Goal: Information Seeking & Learning: Learn about a topic

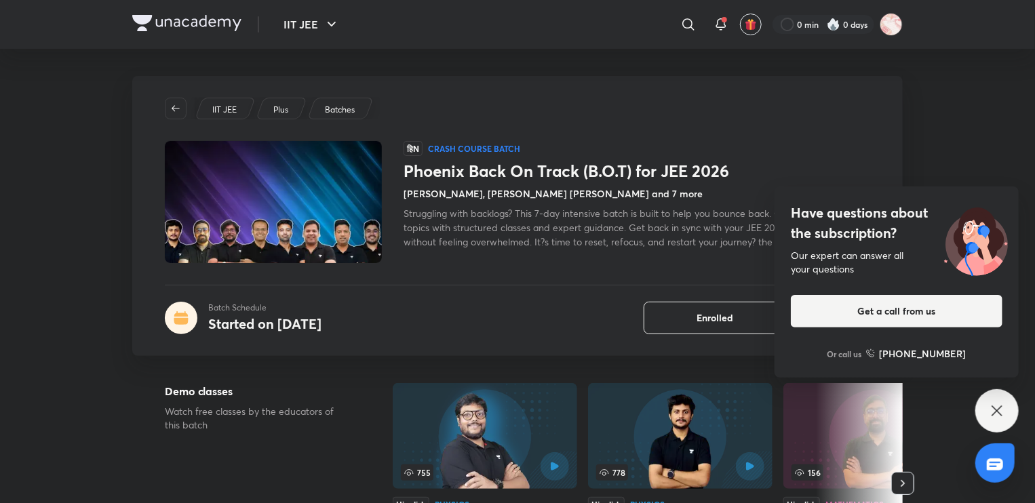
click at [1005, 408] on icon at bounding box center [997, 411] width 16 height 16
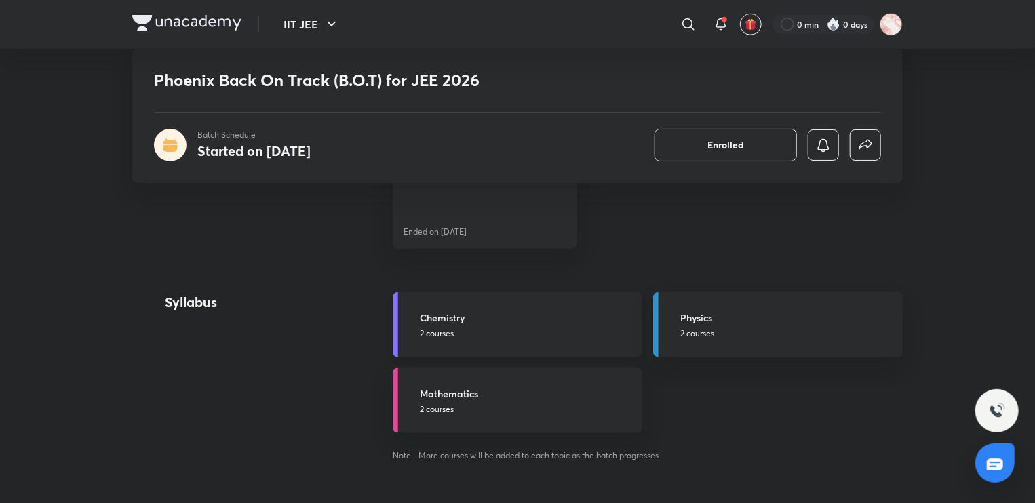
scroll to position [674, 0]
click at [493, 330] on p "2 courses" at bounding box center [527, 332] width 214 height 12
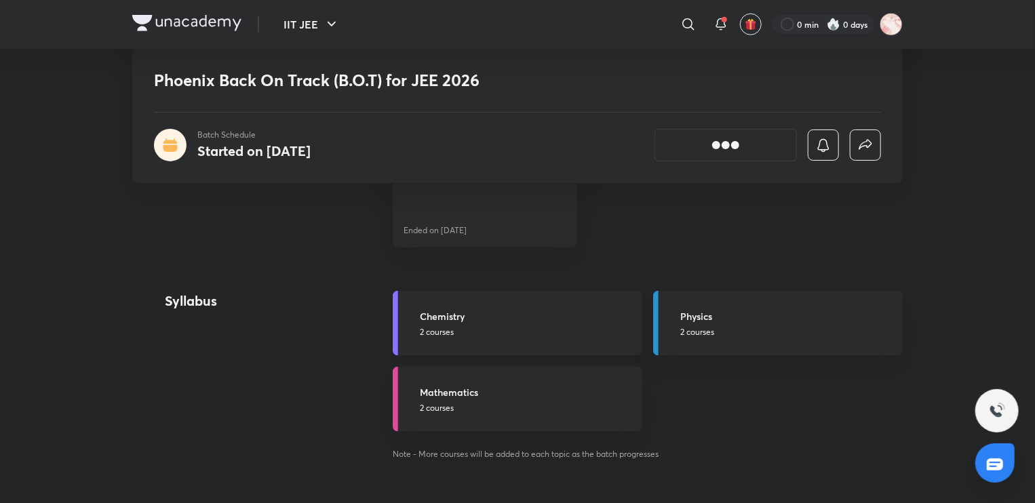
click at [493, 330] on p "2 courses" at bounding box center [527, 332] width 214 height 12
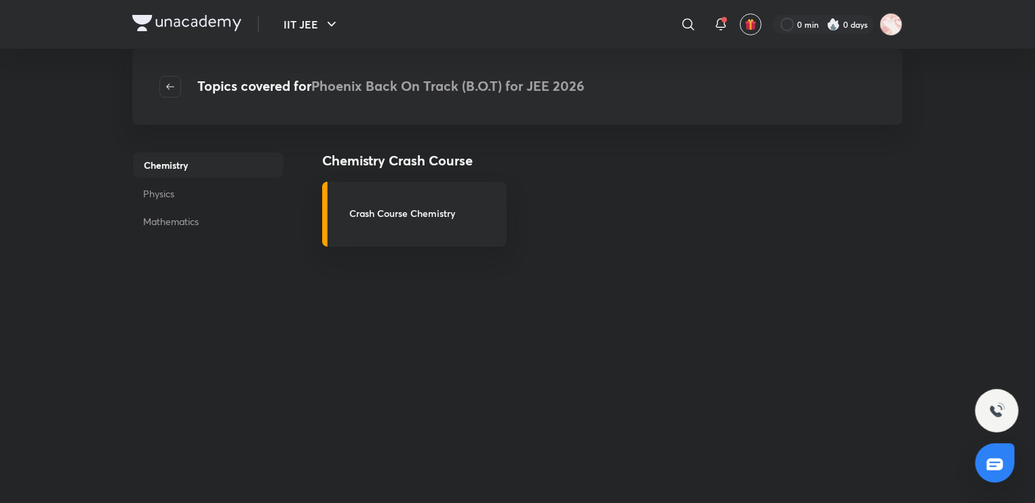
click at [145, 189] on p "Physics" at bounding box center [208, 193] width 152 height 25
click at [164, 222] on p "Mathematics" at bounding box center [208, 221] width 152 height 25
click at [174, 171] on p "Chemistry" at bounding box center [208, 164] width 152 height 25
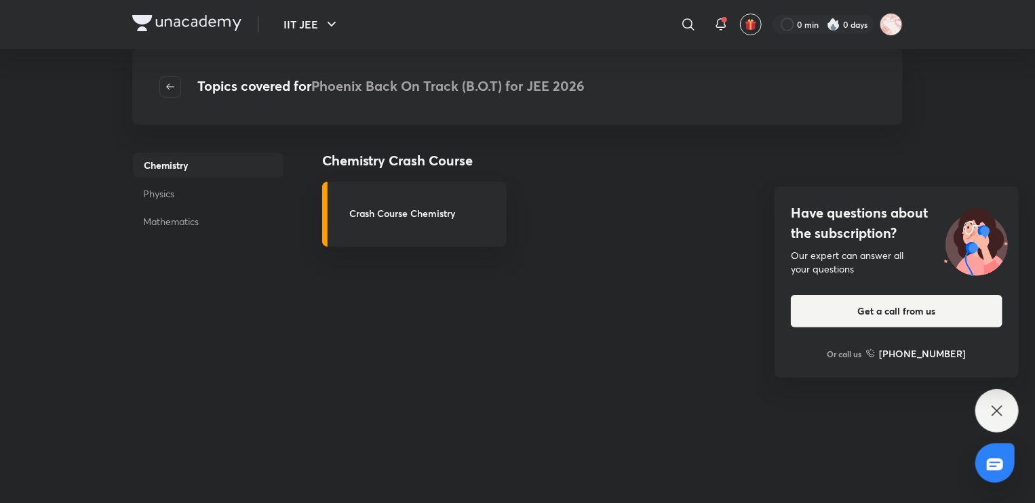
click at [989, 404] on icon at bounding box center [997, 411] width 16 height 16
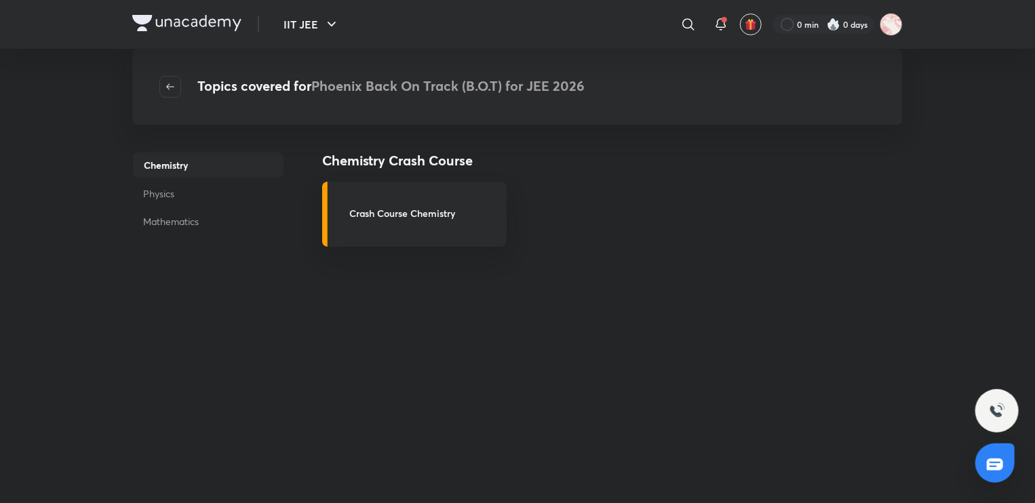
click at [828, 322] on div "Chemistry Crash Course Crash Course Chemistry" at bounding box center [612, 422] width 581 height 543
